Goal: Information Seeking & Learning: Learn about a topic

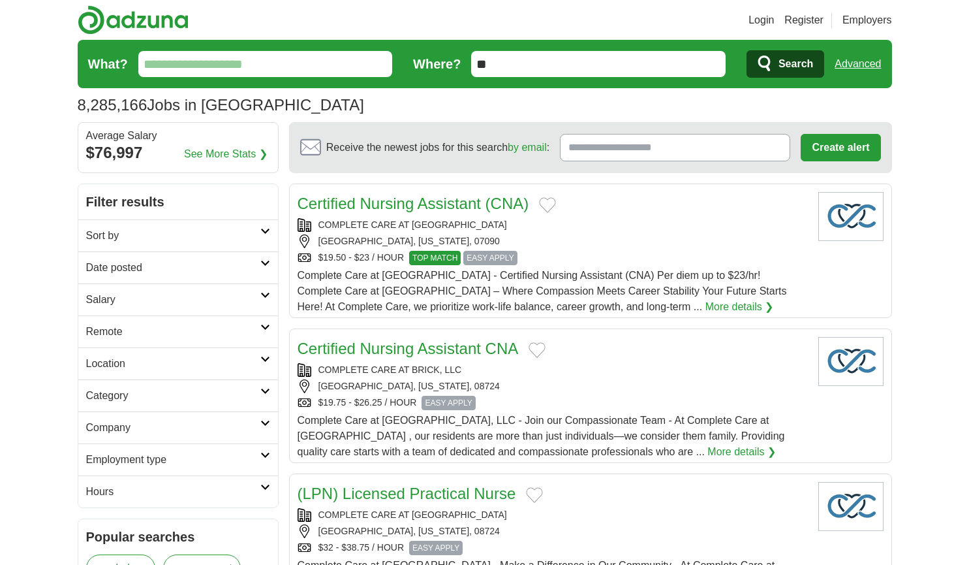
click at [219, 63] on input "What?" at bounding box center [265, 64] width 255 height 26
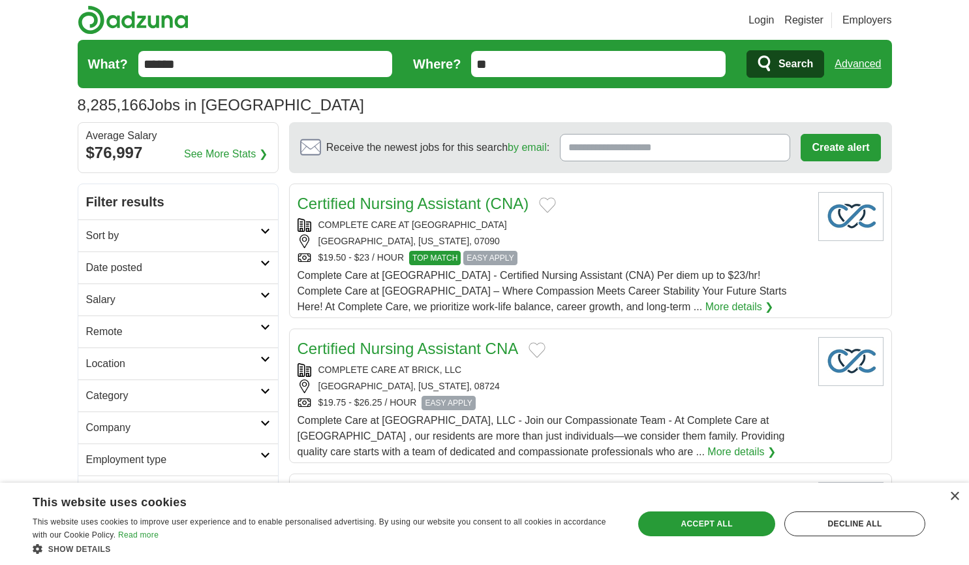
type input "******"
click at [747, 50] on button "Search" at bounding box center [786, 63] width 78 height 27
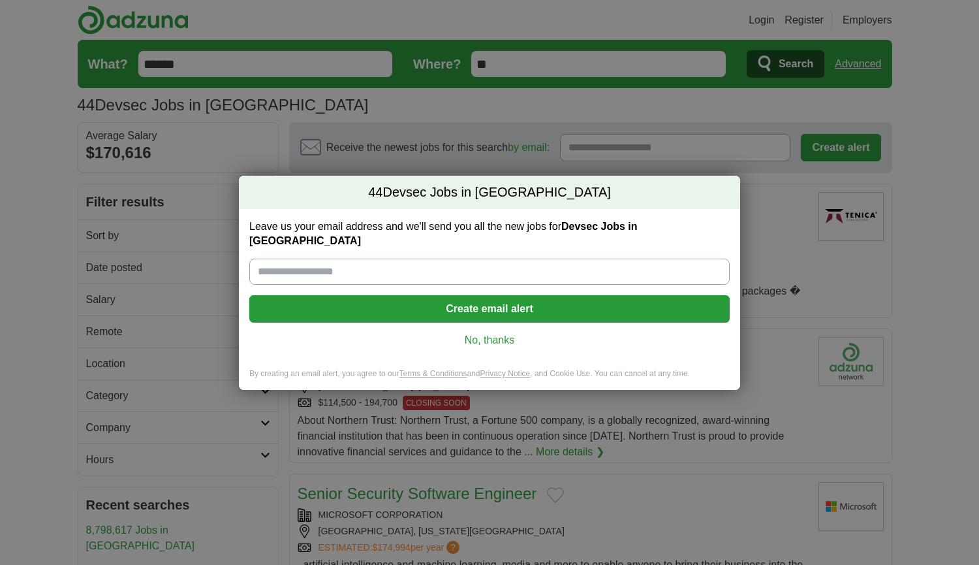
click at [508, 333] on link "No, thanks" at bounding box center [490, 340] width 460 height 14
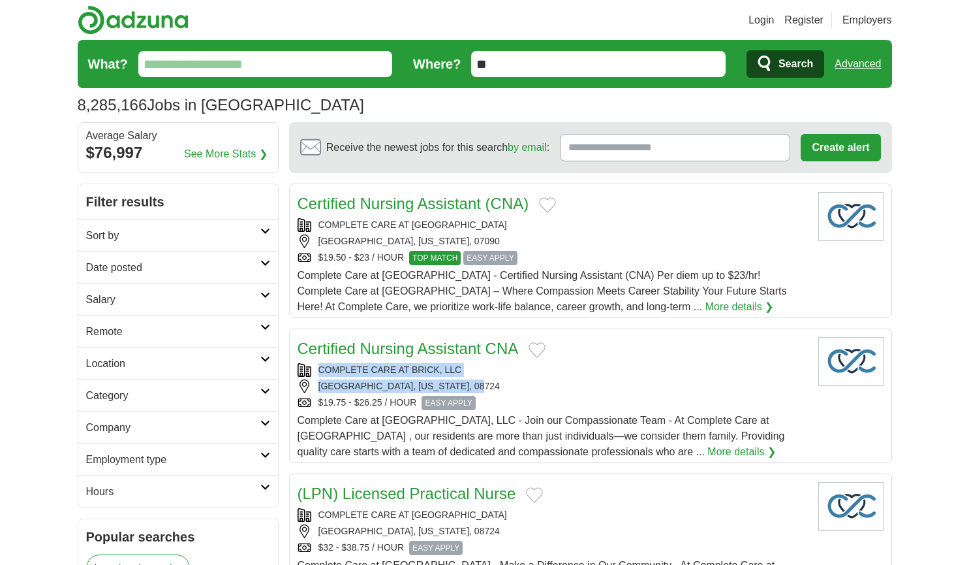
click at [573, 350] on div "Certified Nursing Assistant CNA COMPLETE CARE AT BRICK, LLC BRICK TOWNSHIP, NEW…" at bounding box center [553, 398] width 511 height 123
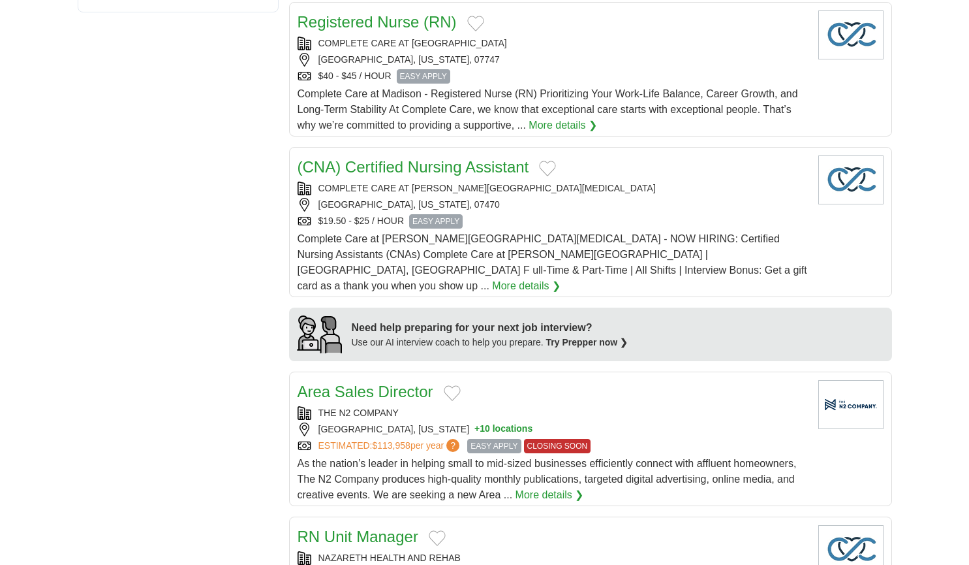
scroll to position [848, 0]
